Goal: Task Accomplishment & Management: Manage account settings

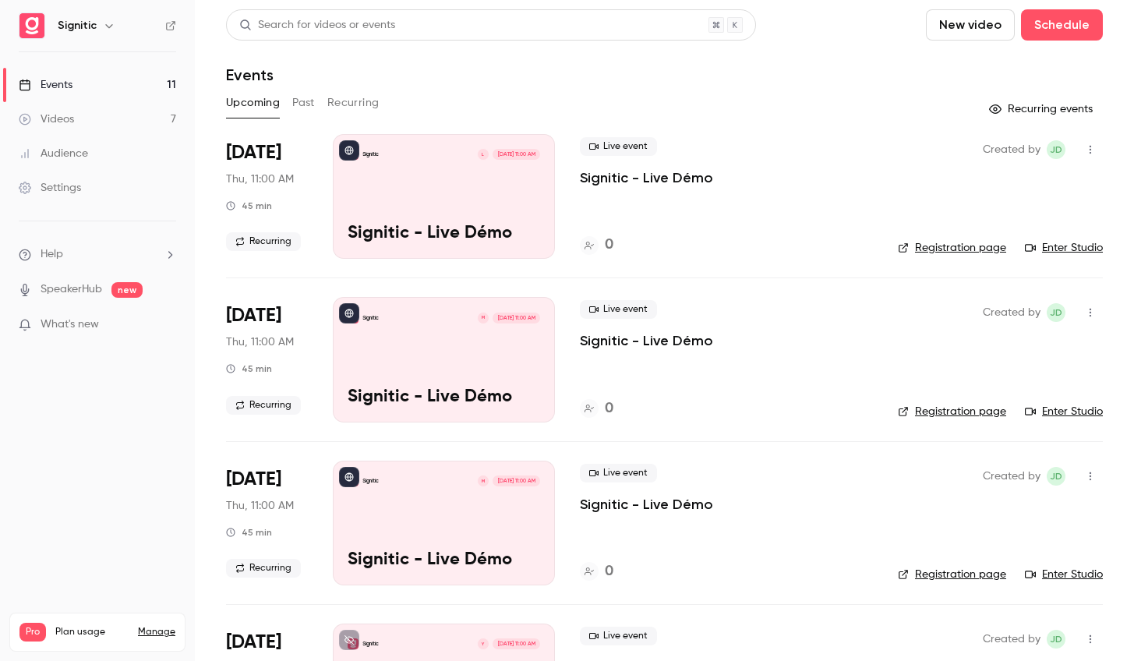
click at [56, 189] on div "Settings" at bounding box center [50, 188] width 62 height 16
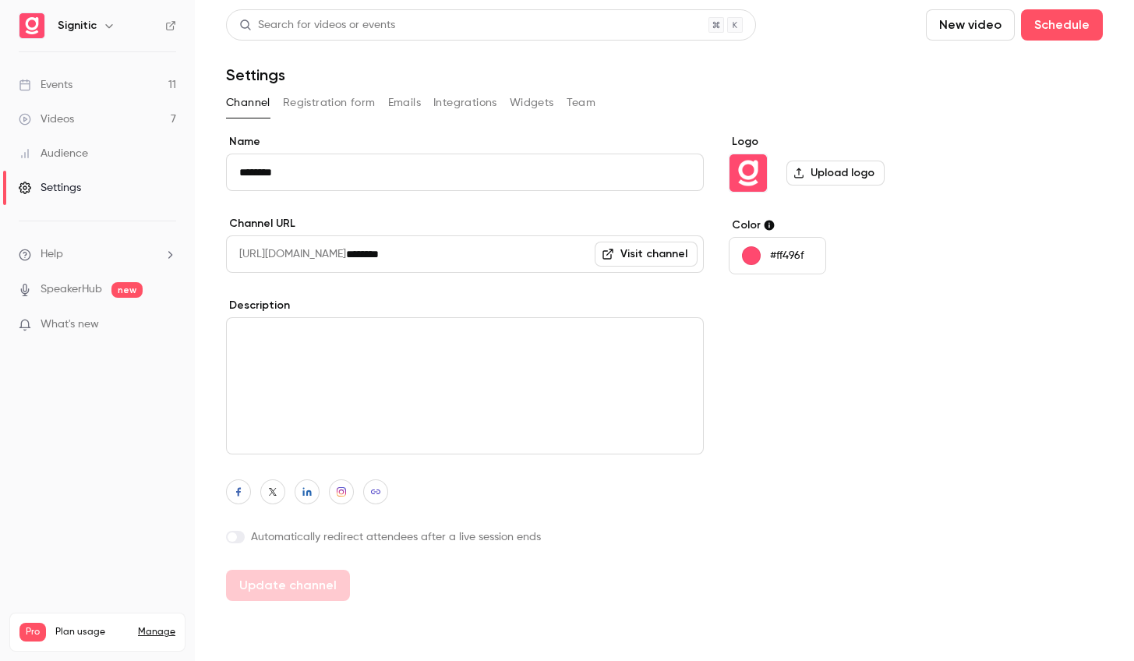
click at [573, 104] on button "Team" at bounding box center [581, 102] width 30 height 25
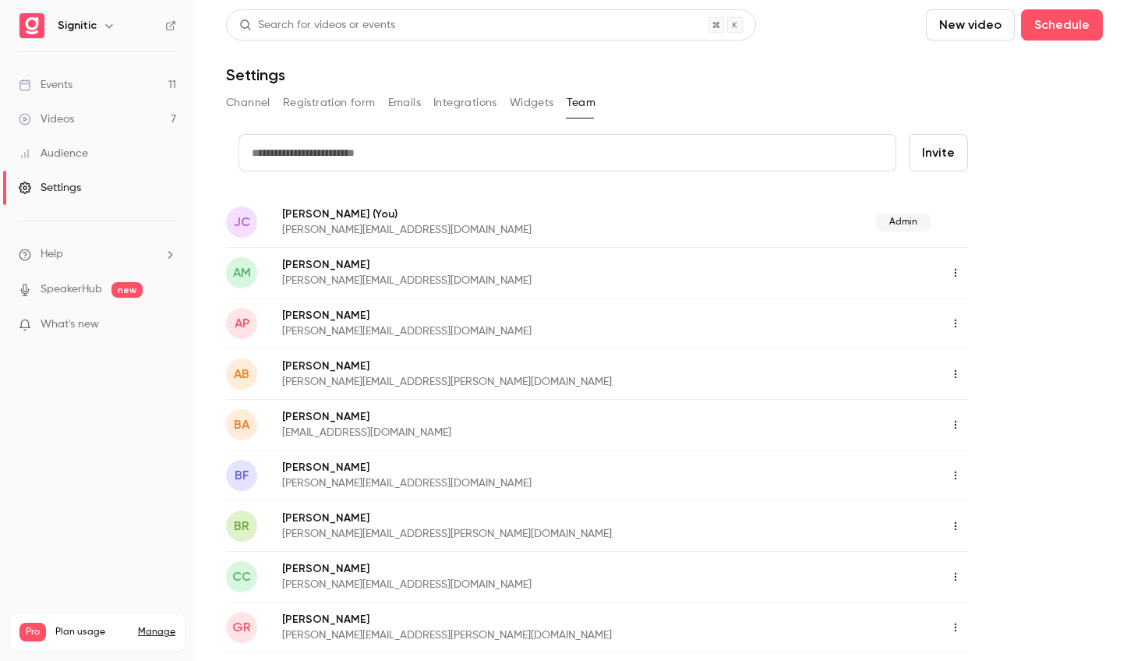
click at [709, 153] on input "text" at bounding box center [567, 152] width 658 height 37
type input "**********"
click at [937, 151] on button "Invite" at bounding box center [937, 152] width 59 height 37
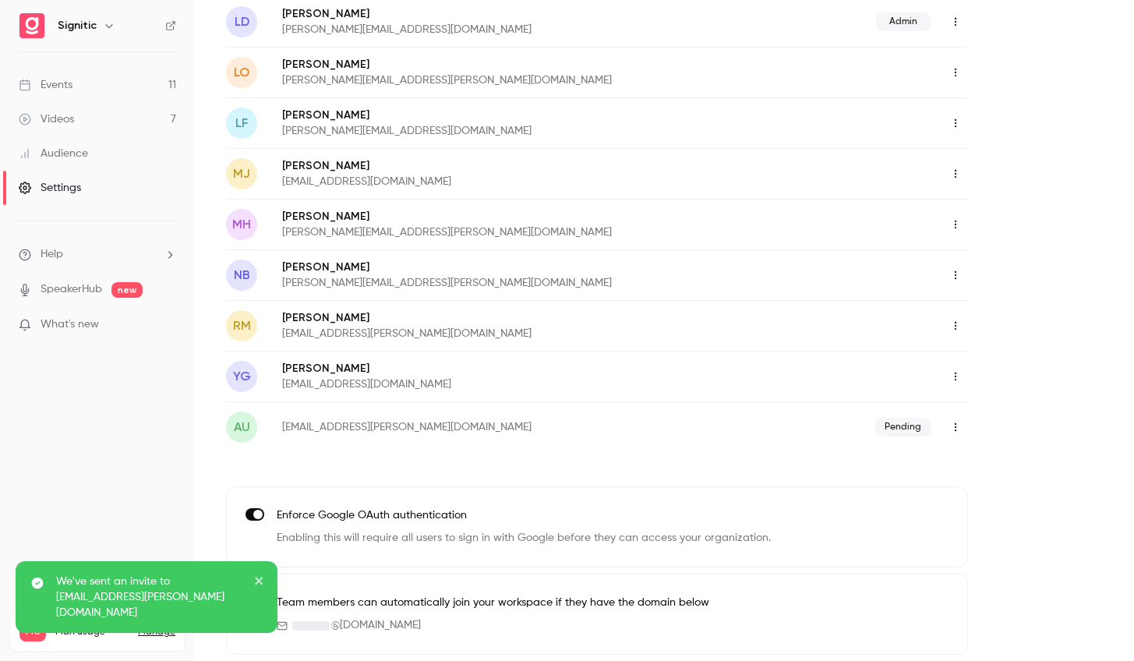
scroll to position [710, 0]
